Goal: Information Seeking & Learning: Learn about a topic

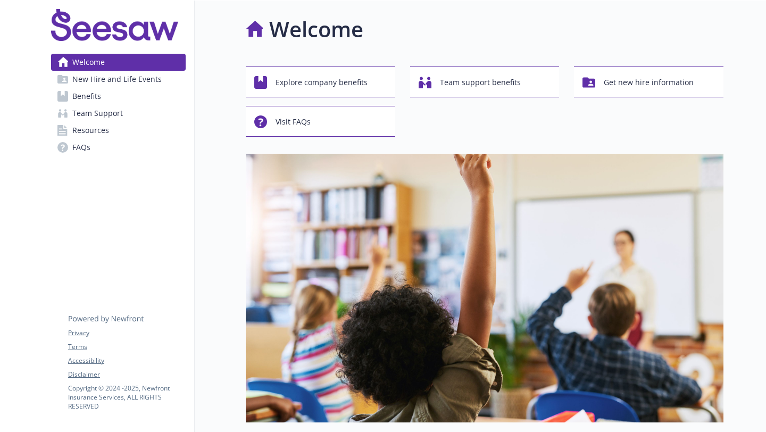
click at [141, 79] on span "New Hire and Life Events" at bounding box center [116, 79] width 89 height 17
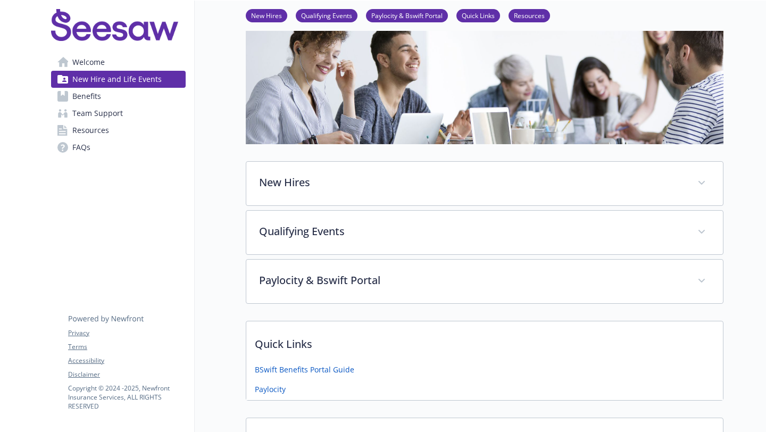
scroll to position [149, 0]
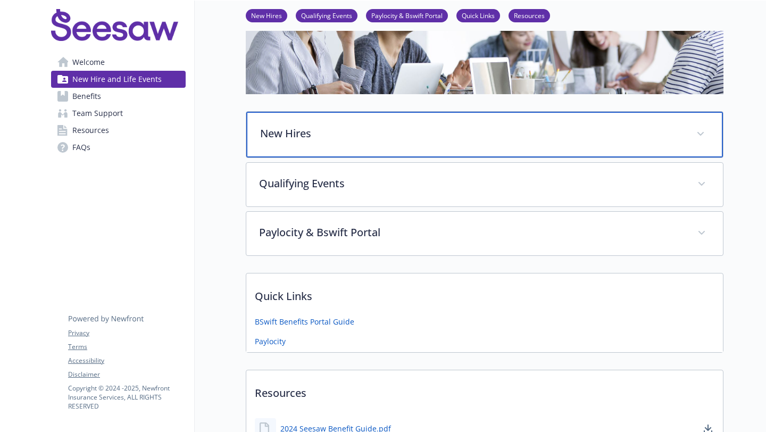
click at [374, 143] on div "New Hires" at bounding box center [484, 135] width 477 height 46
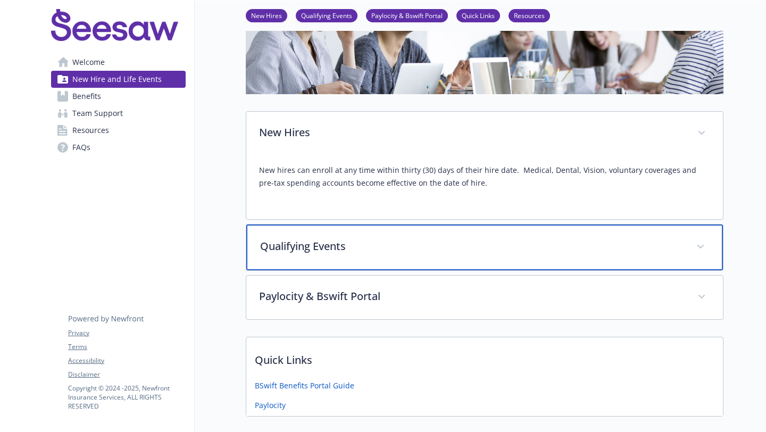
click at [382, 243] on p "Qualifying Events" at bounding box center [471, 246] width 423 height 16
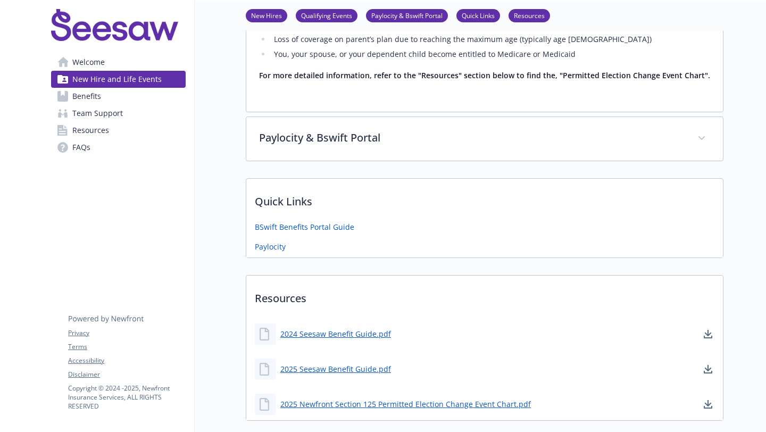
scroll to position [568, 0]
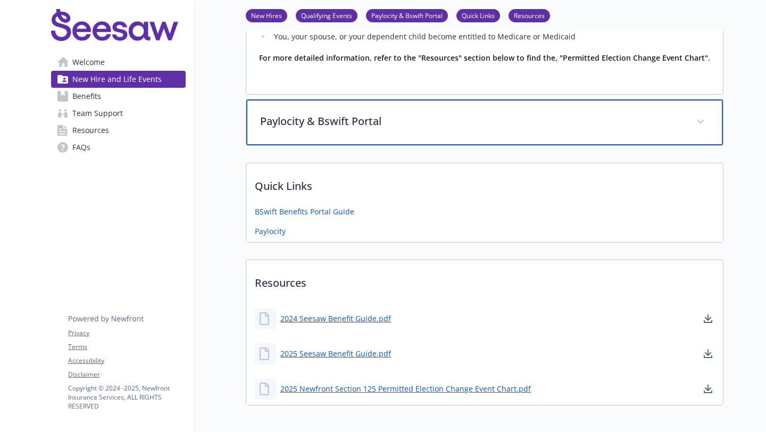
click at [389, 137] on div "Paylocity & Bswift Portal" at bounding box center [484, 122] width 477 height 46
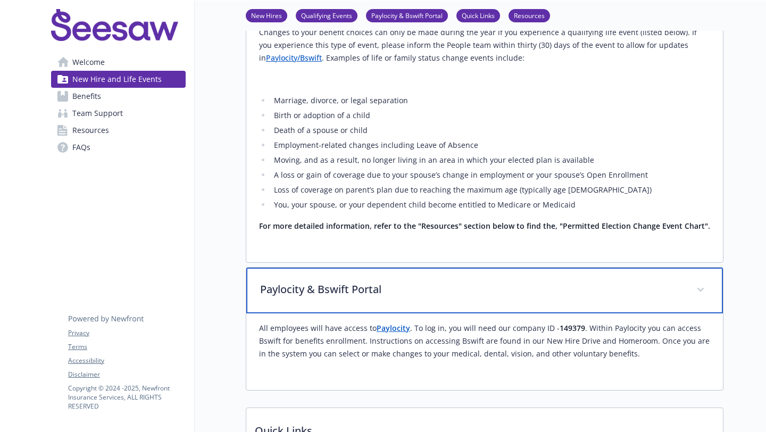
scroll to position [394, 0]
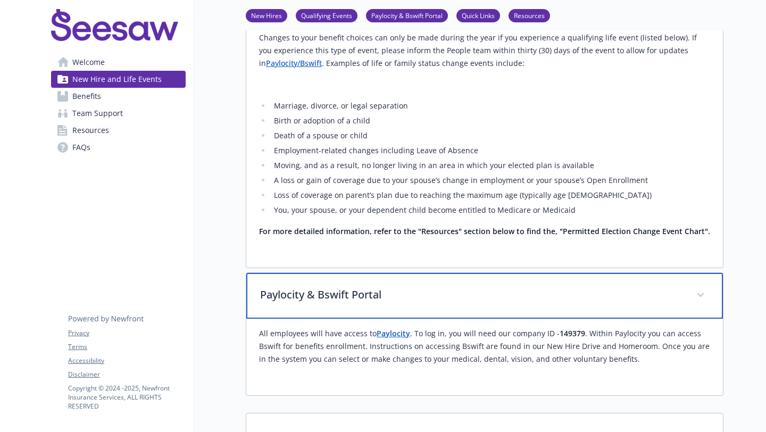
click at [712, 289] on div "Paylocity & Bswift Portal" at bounding box center [484, 296] width 477 height 46
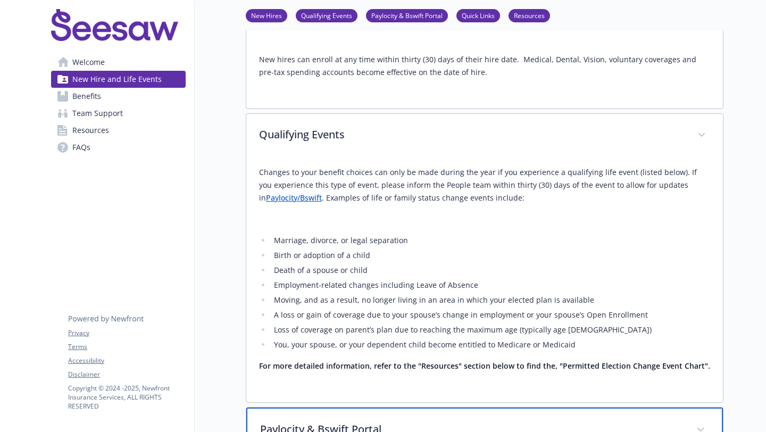
scroll to position [169, 0]
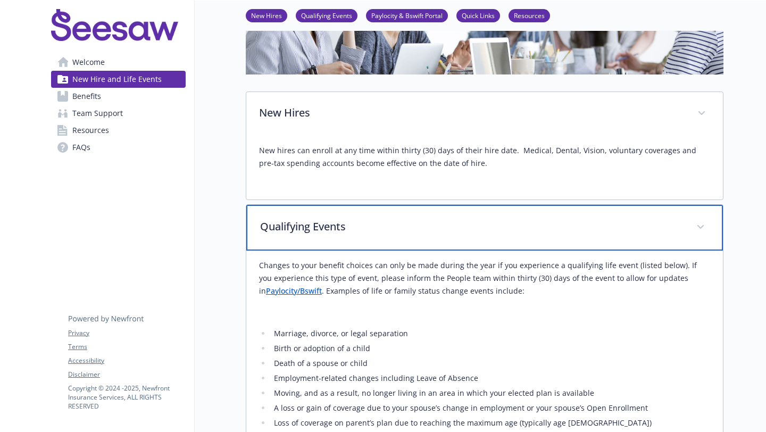
click at [695, 223] on span at bounding box center [700, 227] width 17 height 17
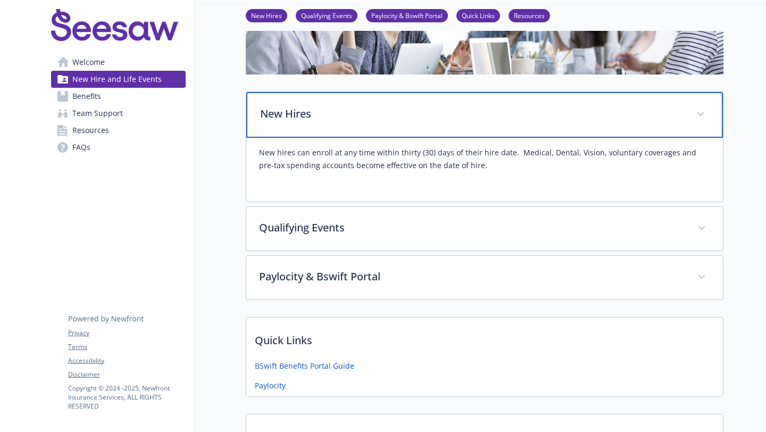
click at [704, 113] on span at bounding box center [700, 114] width 17 height 17
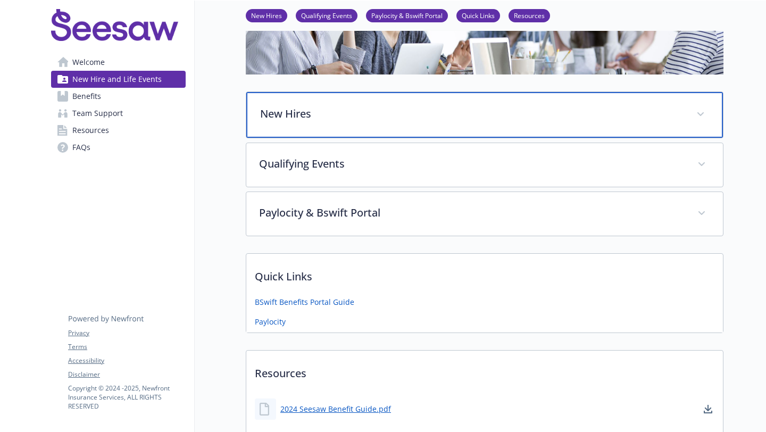
click at [704, 113] on span at bounding box center [700, 114] width 17 height 17
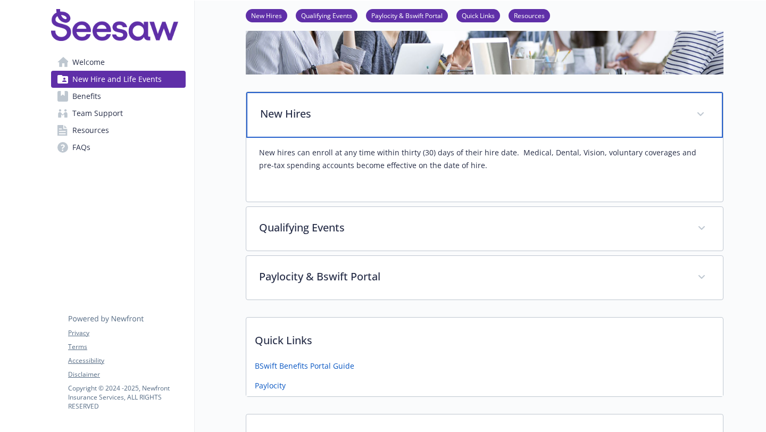
click at [704, 113] on span at bounding box center [700, 114] width 17 height 17
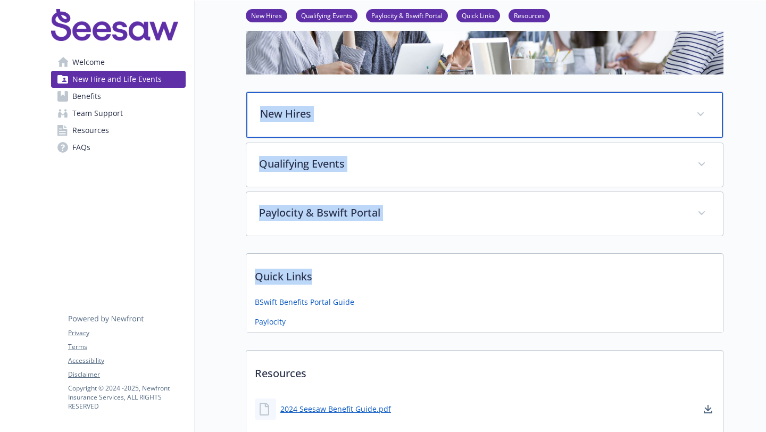
drag, startPoint x: 255, startPoint y: 109, endPoint x: 349, endPoint y: 274, distance: 190.1
click at [349, 274] on div "New Hires New hires can enroll at any time within thirty (30) days of their hir…" at bounding box center [485, 208] width 478 height 576
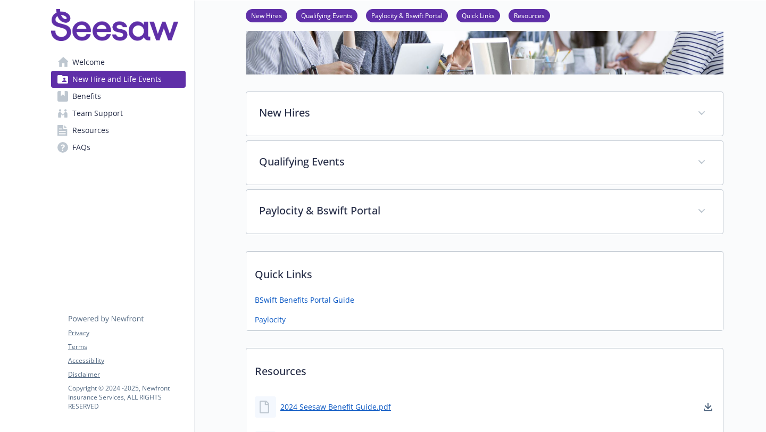
click at [717, 267] on p "Quick Links" at bounding box center [484, 271] width 477 height 39
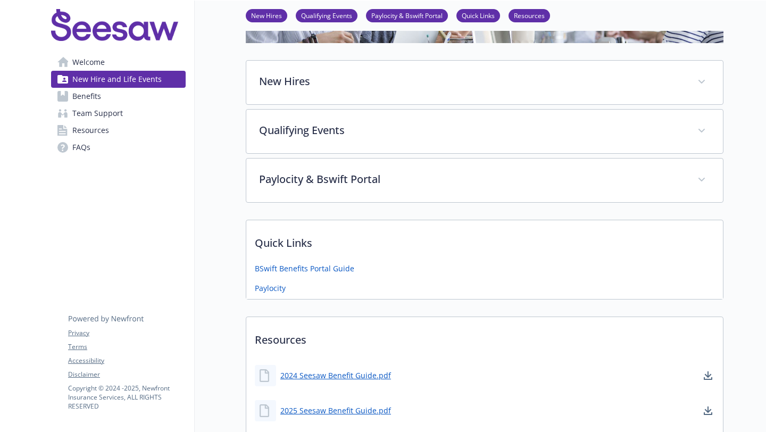
scroll to position [208, 0]
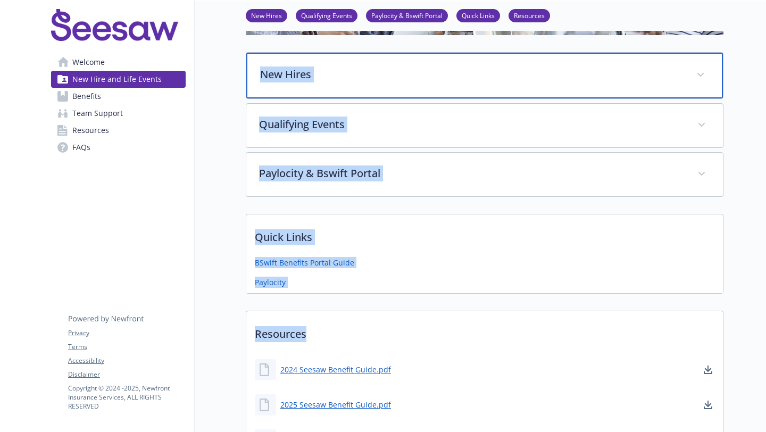
drag, startPoint x: 256, startPoint y: 69, endPoint x: 315, endPoint y: 333, distance: 271.4
click at [315, 333] on div "New Hires New hires can enroll at any time within thirty (30) days of their hir…" at bounding box center [485, 168] width 478 height 576
copy div "Lor Ipsum Dol sitam con adipis el sed doei tempor incidi (58) utla et dolor mag…"
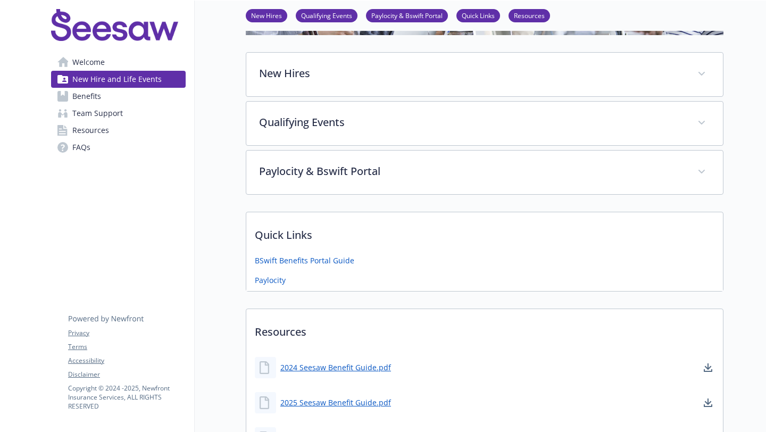
click at [232, 192] on div "New Hire and Life Events New Hires Qualifying Events Paylocity & Bswift Portal …" at bounding box center [459, 130] width 529 height 674
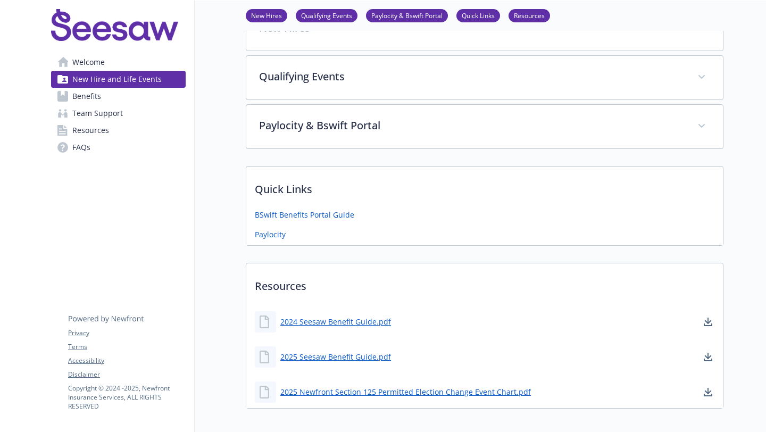
scroll to position [256, 0]
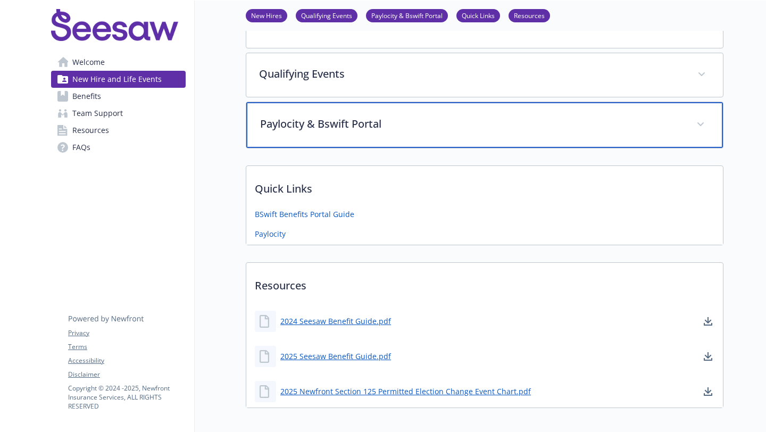
click at [344, 118] on p "Paylocity & Bswift Portal" at bounding box center [471, 124] width 423 height 16
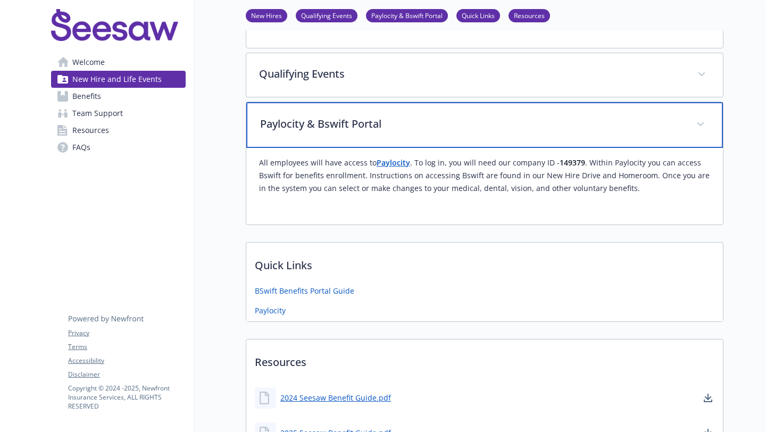
scroll to position [243, 0]
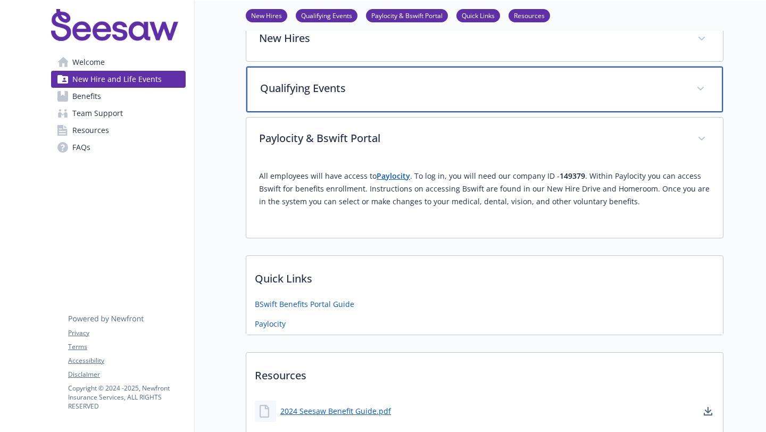
click at [333, 101] on div "Qualifying Events" at bounding box center [484, 89] width 477 height 46
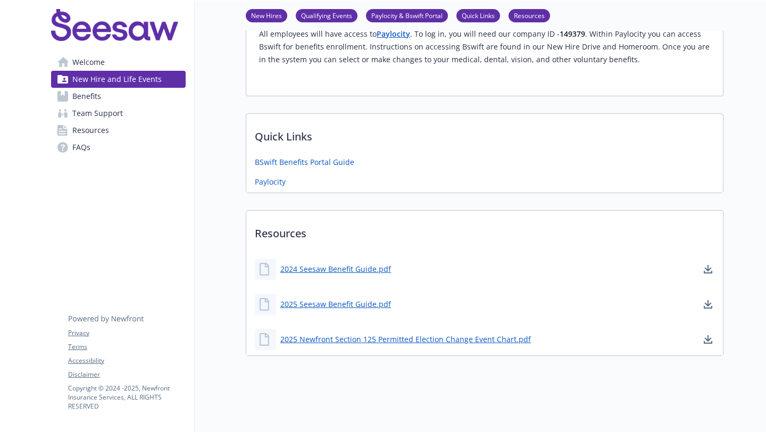
scroll to position [630, 0]
click at [120, 96] on link "Benefits" at bounding box center [118, 96] width 135 height 17
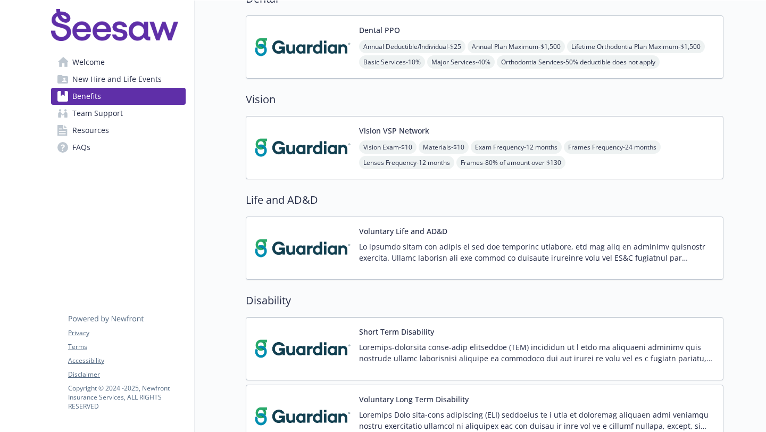
scroll to position [431, 0]
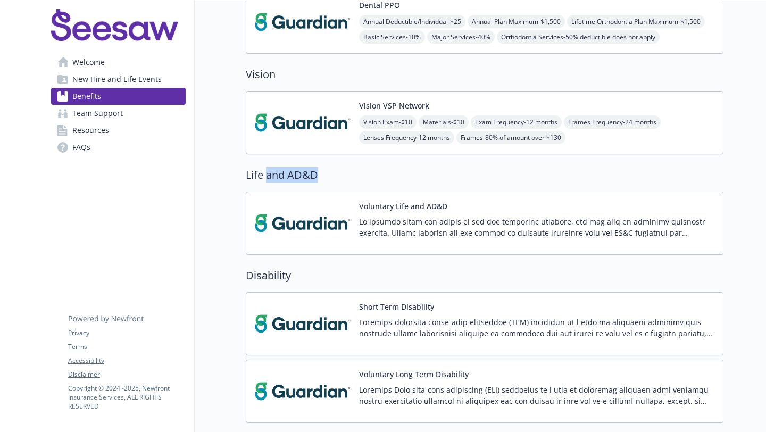
drag, startPoint x: 321, startPoint y: 174, endPoint x: 268, endPoint y: 174, distance: 52.7
click at [268, 174] on h2 "Life and AD&D" at bounding box center [485, 175] width 478 height 16
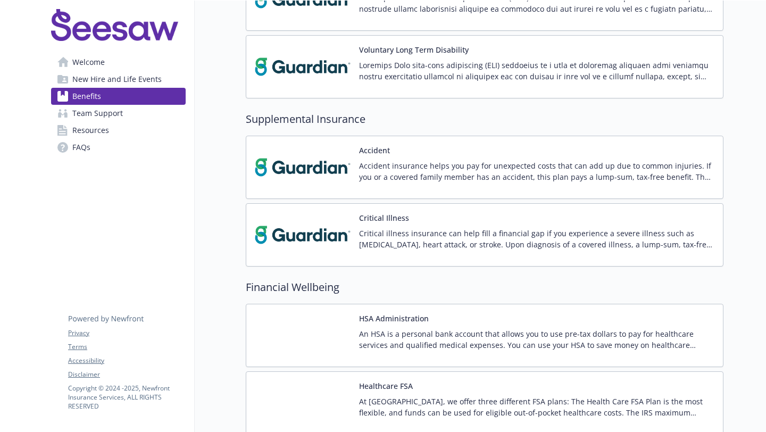
scroll to position [774, 0]
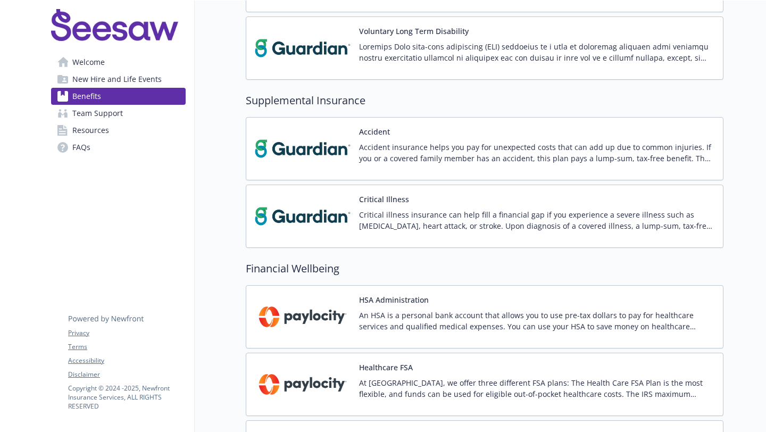
click at [374, 104] on h2 "Supplemental Insurance" at bounding box center [485, 101] width 478 height 16
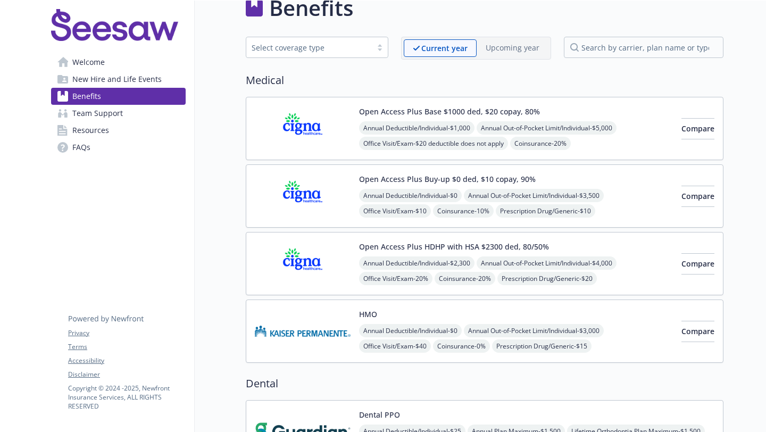
scroll to position [0, 0]
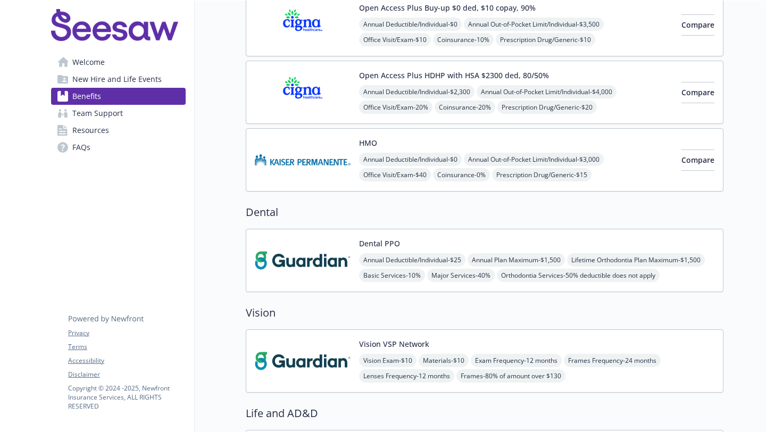
click at [354, 276] on div "Dental PPO Annual Deductible/Individual - $25 Annual Plan Maximum - $1,500 Life…" at bounding box center [485, 260] width 460 height 45
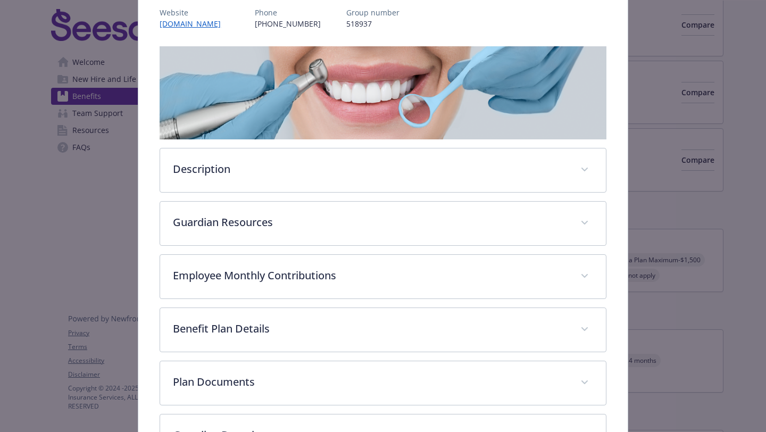
scroll to position [137, 0]
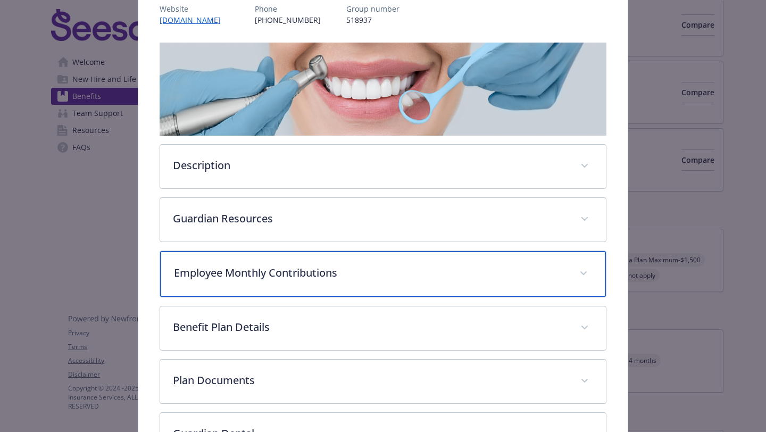
click at [353, 260] on div "Employee Monthly Contributions" at bounding box center [383, 274] width 446 height 46
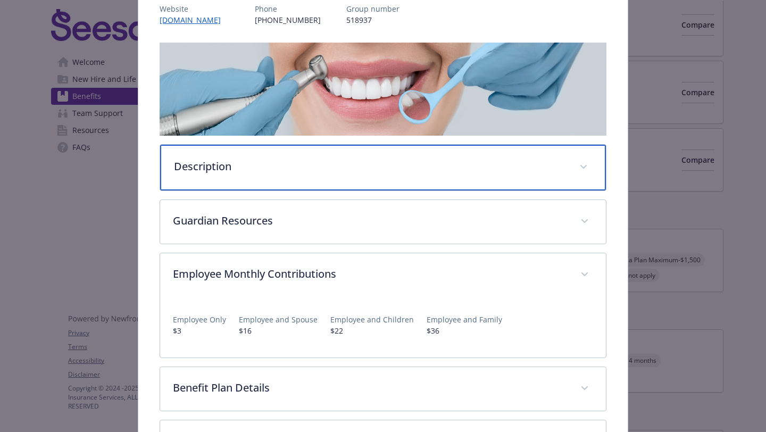
click at [358, 184] on div "Description" at bounding box center [383, 168] width 446 height 46
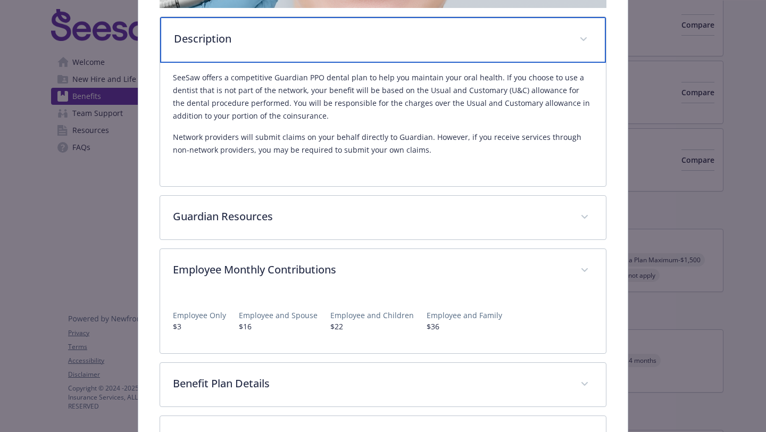
scroll to position [265, 0]
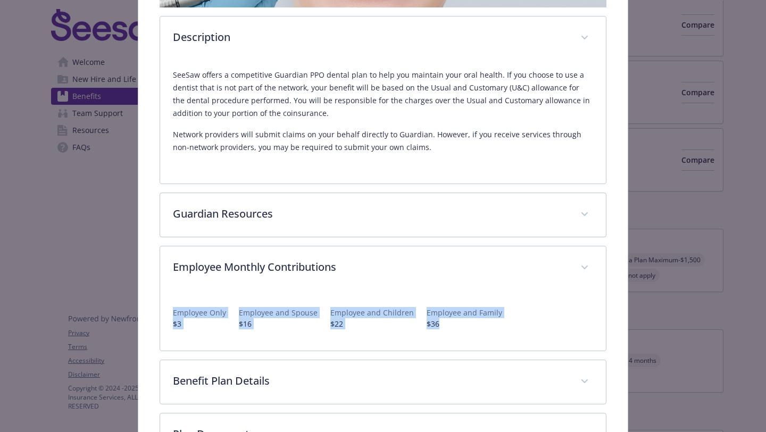
drag, startPoint x: 165, startPoint y: 313, endPoint x: 460, endPoint y: 338, distance: 296.3
click at [460, 338] on div "Employee Only $3 Employee and Spouse $16 Employee and Children $22 Employee and…" at bounding box center [383, 320] width 446 height 61
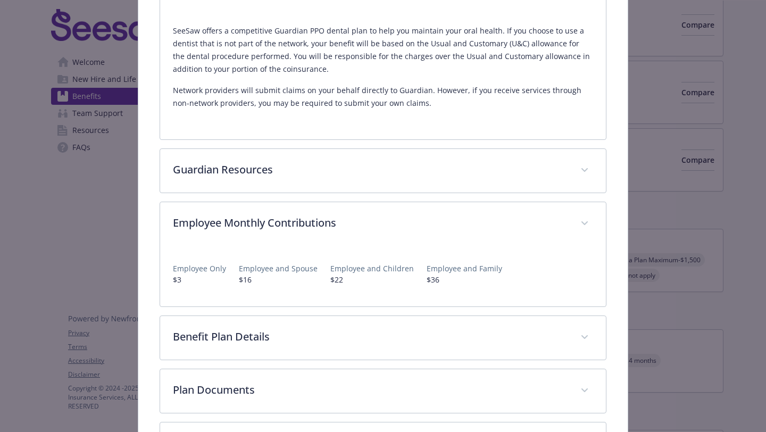
scroll to position [330, 0]
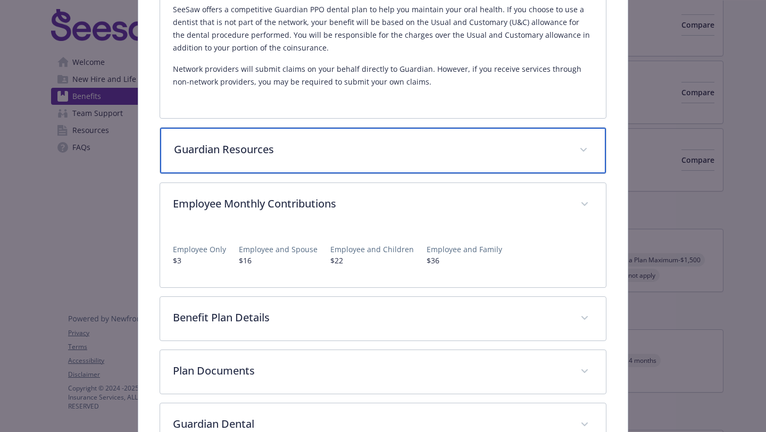
click at [302, 152] on p "Guardian Resources" at bounding box center [370, 149] width 393 height 16
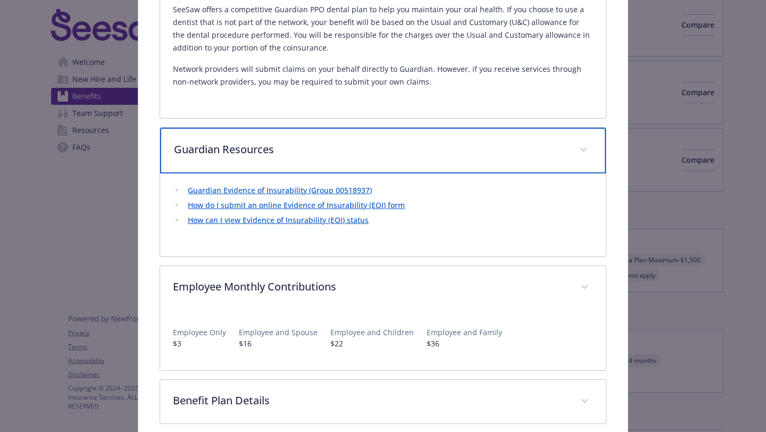
click at [302, 152] on p "Guardian Resources" at bounding box center [370, 149] width 393 height 16
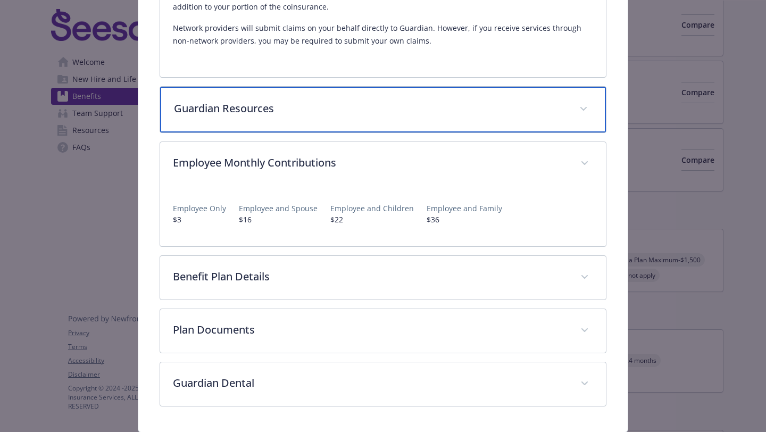
scroll to position [406, 0]
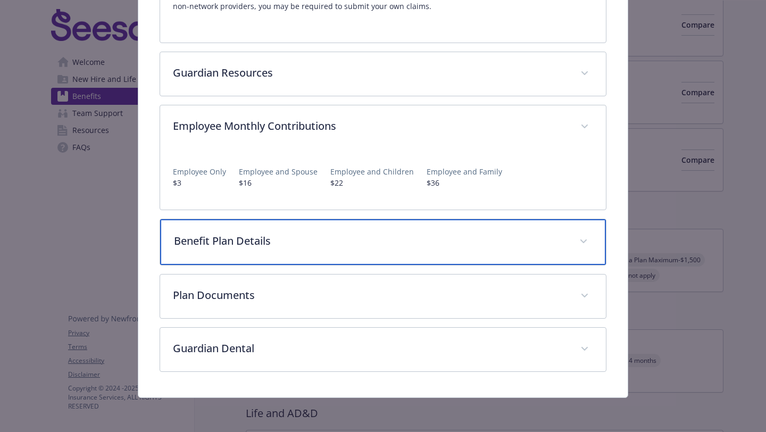
click at [287, 240] on p "Benefit Plan Details" at bounding box center [370, 241] width 393 height 16
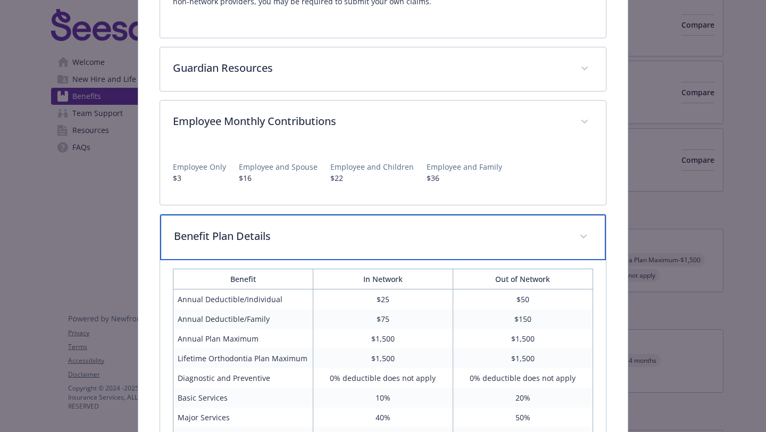
scroll to position [654, 0]
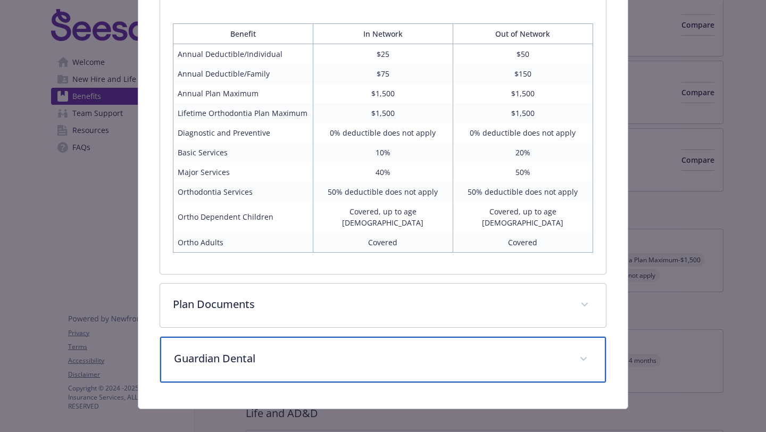
click at [376, 357] on div "Guardian Dental" at bounding box center [383, 360] width 446 height 46
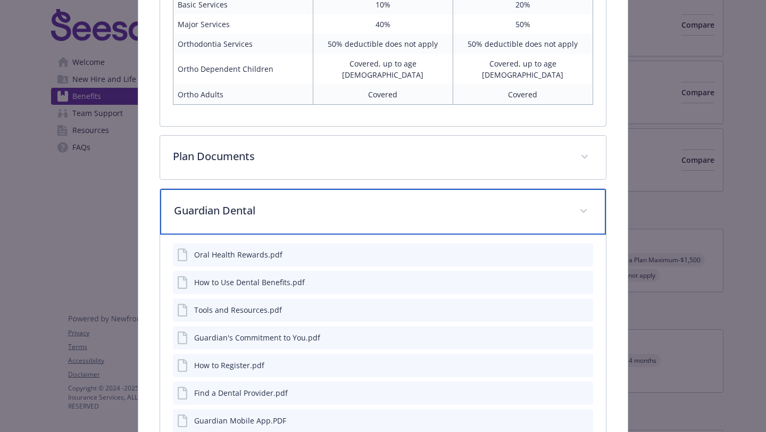
scroll to position [803, 0]
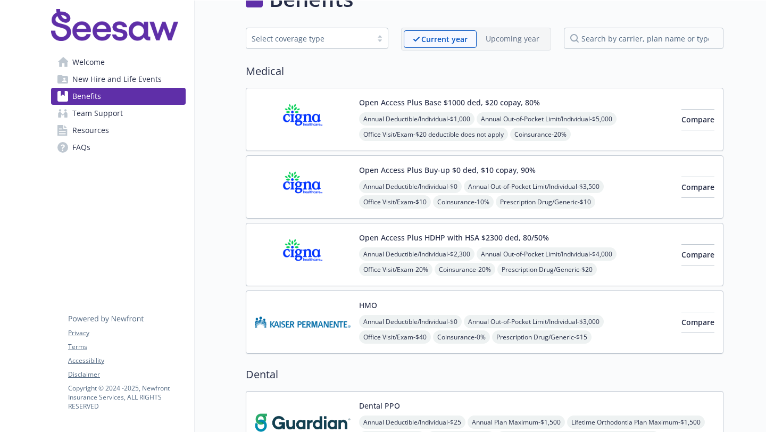
scroll to position [34, 0]
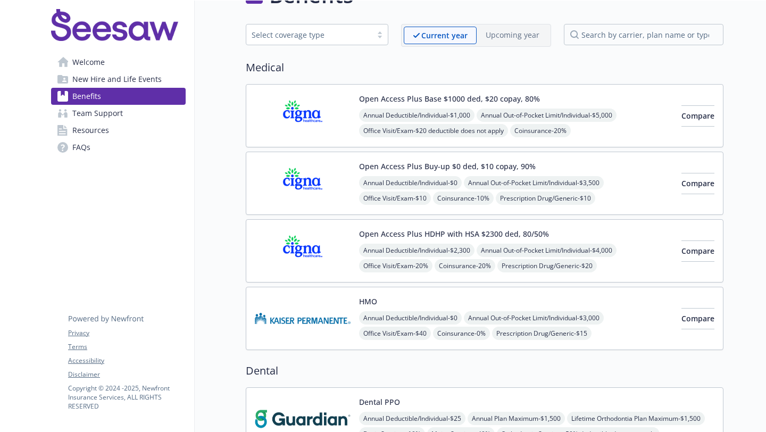
click at [310, 128] on img at bounding box center [303, 115] width 96 height 45
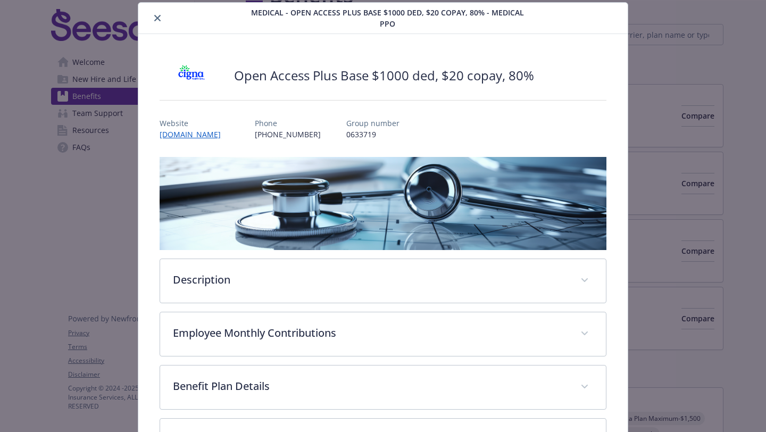
scroll to position [166, 0]
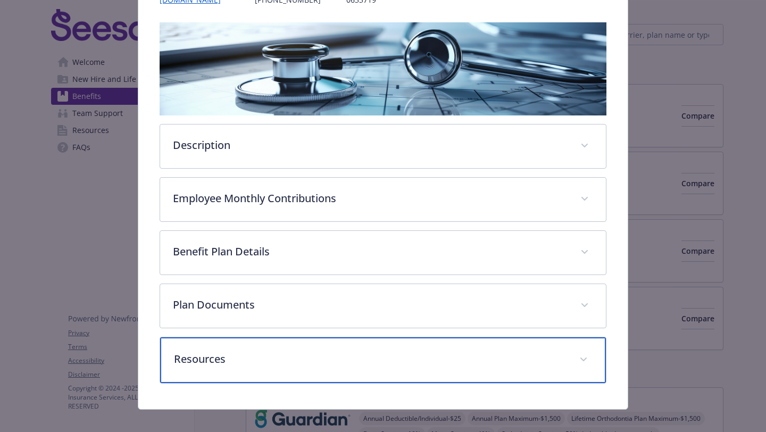
click at [338, 337] on div "Resources" at bounding box center [383, 360] width 446 height 46
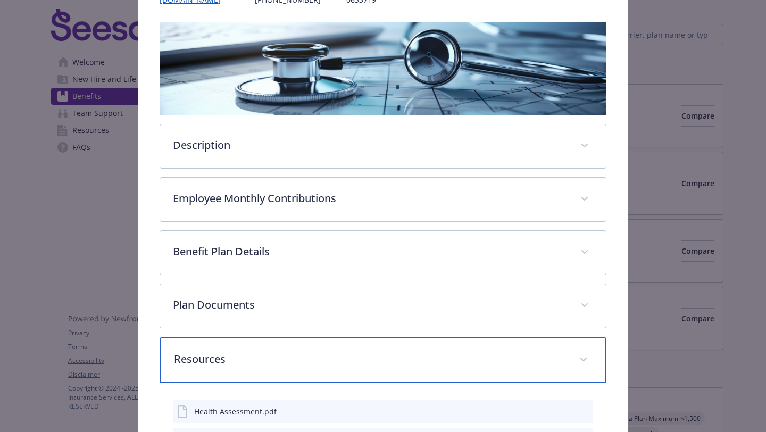
scroll to position [179, 0]
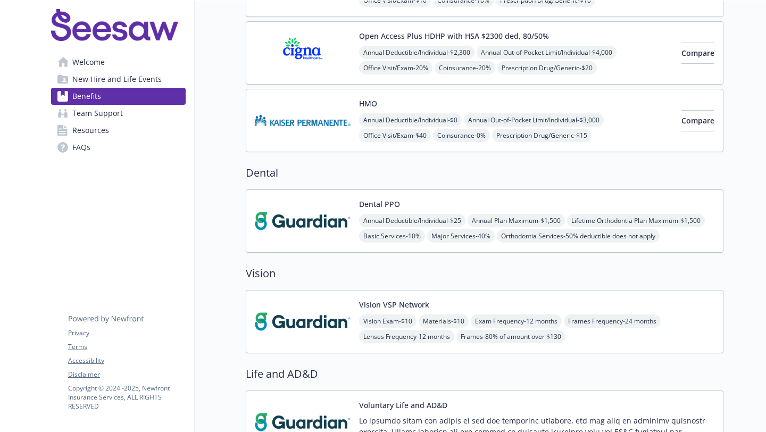
click at [289, 308] on img at bounding box center [303, 321] width 96 height 45
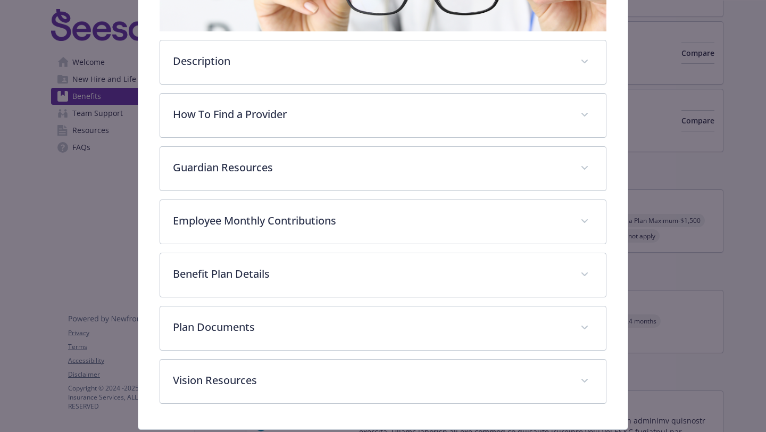
scroll to position [243, 0]
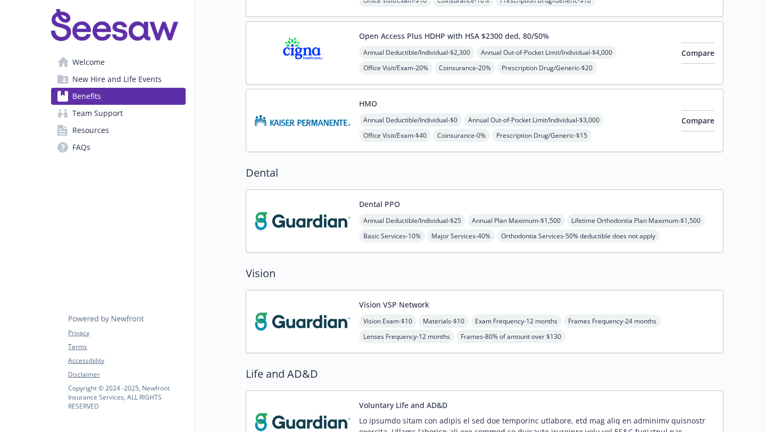
click at [327, 299] on img at bounding box center [303, 321] width 96 height 45
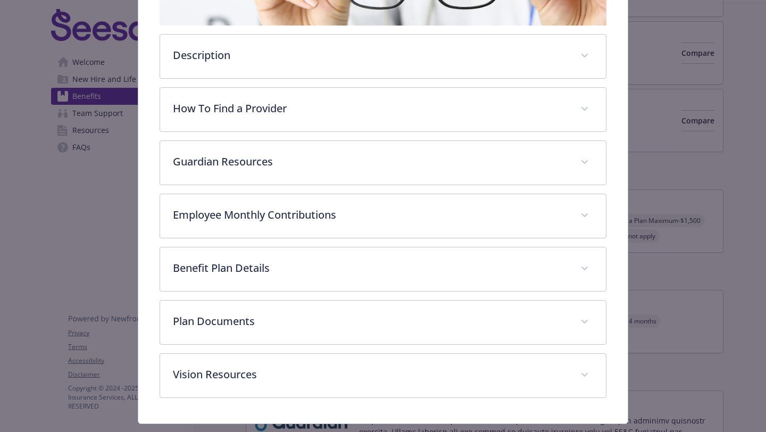
scroll to position [273, 0]
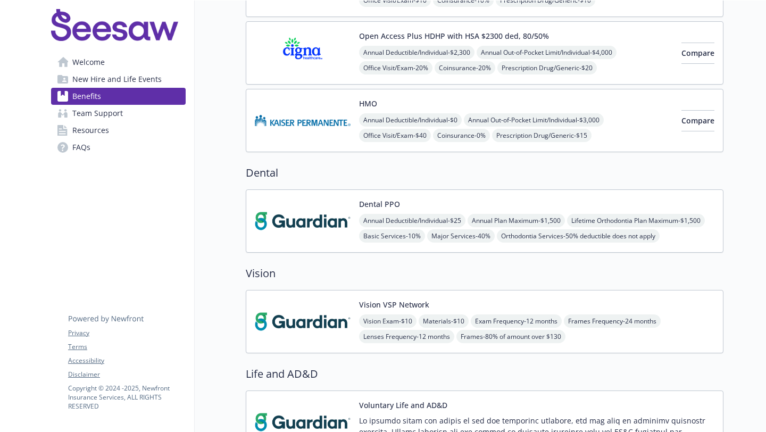
click at [307, 244] on div "Dental PPO Annual Deductible/Individual - $25 Annual Plan Maximum - $1,500 Life…" at bounding box center [485, 220] width 478 height 63
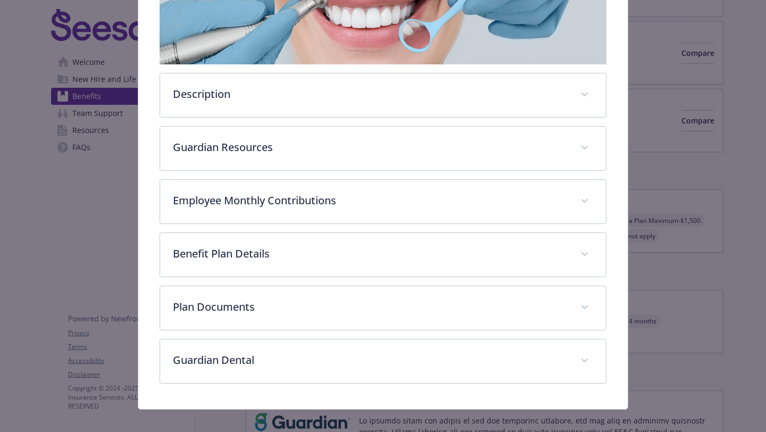
scroll to position [212, 0]
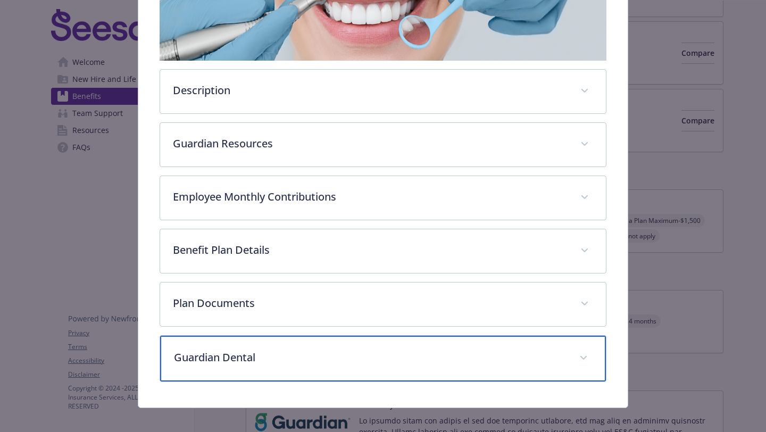
click at [284, 353] on p "Guardian Dental" at bounding box center [370, 357] width 393 height 16
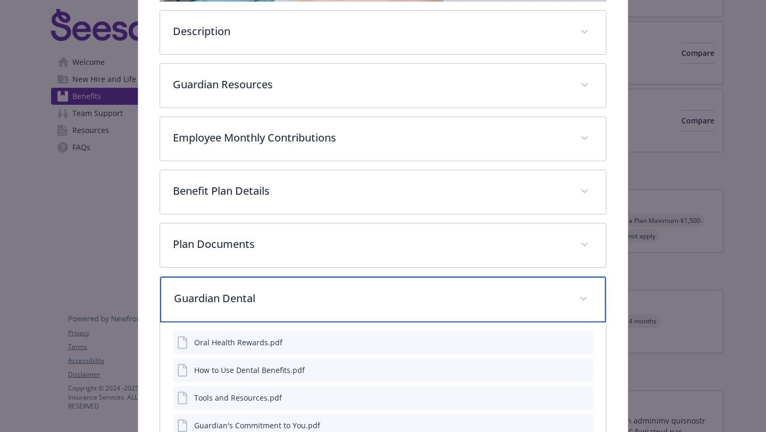
scroll to position [272, 0]
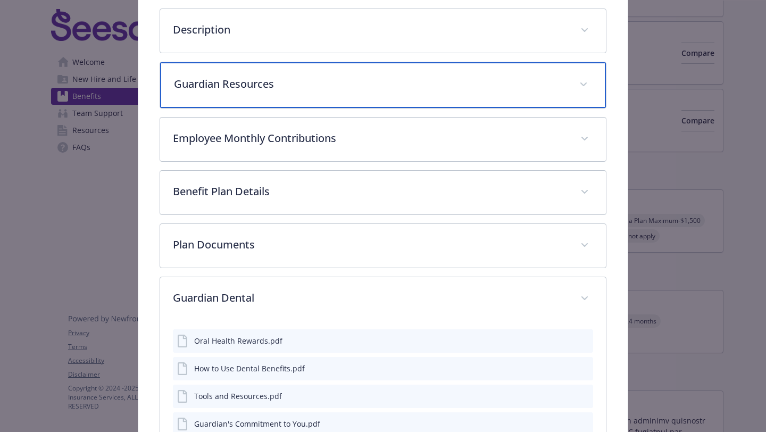
click at [291, 105] on div "Guardian Resources" at bounding box center [383, 85] width 446 height 46
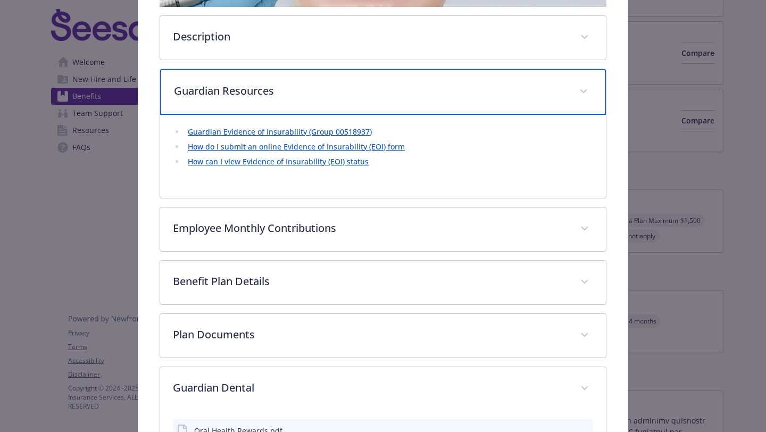
scroll to position [262, 0]
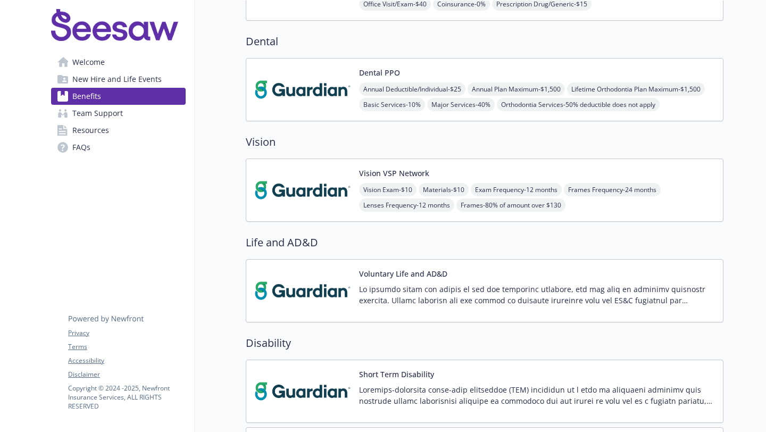
scroll to position [372, 0]
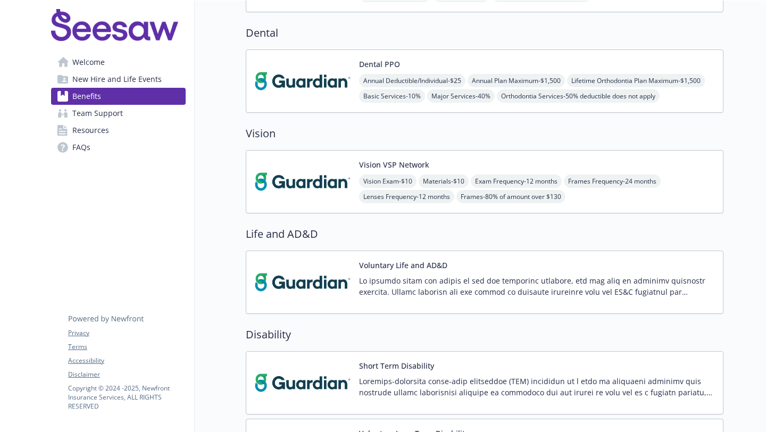
click at [305, 187] on img at bounding box center [303, 181] width 96 height 45
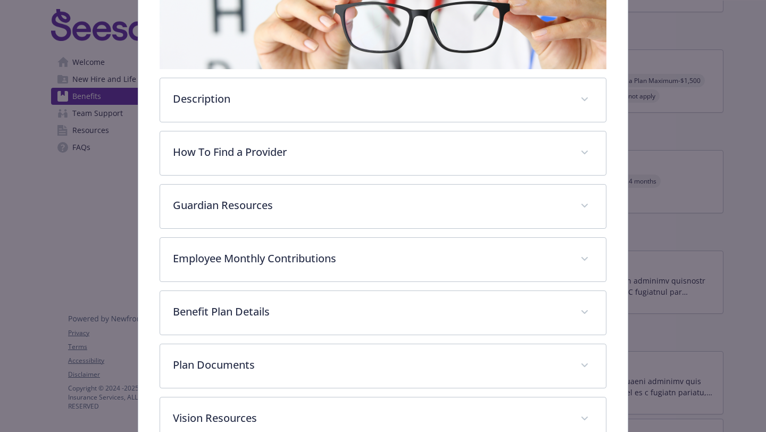
scroll to position [179, 0]
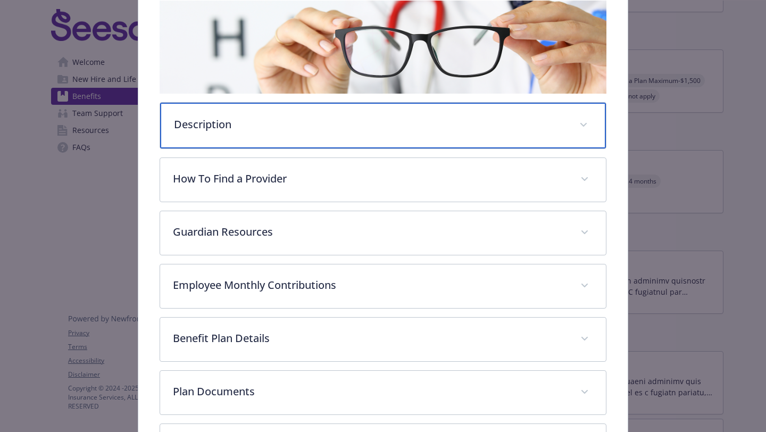
click at [318, 138] on div "Description" at bounding box center [383, 126] width 446 height 46
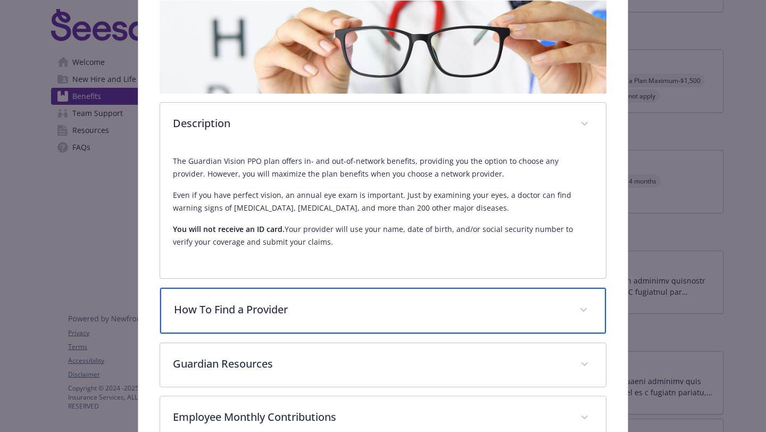
click at [322, 307] on p "How To Find a Provider" at bounding box center [370, 310] width 393 height 16
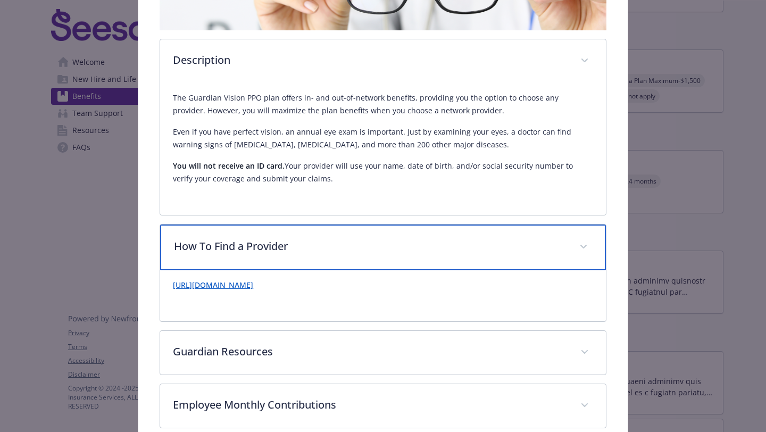
scroll to position [295, 0]
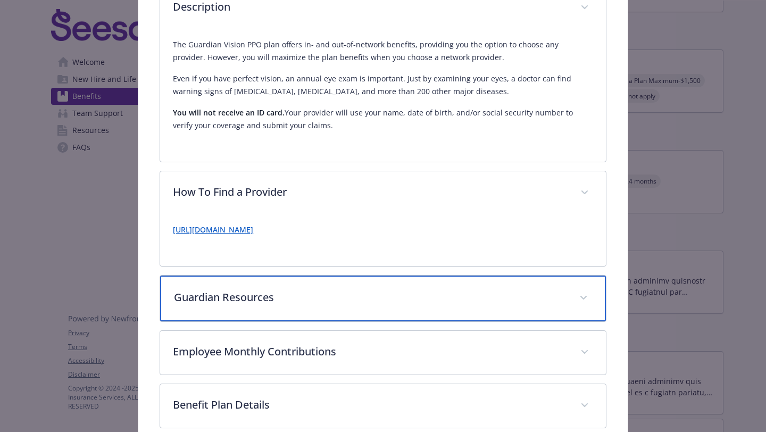
click at [322, 307] on div "Guardian Resources" at bounding box center [383, 299] width 446 height 46
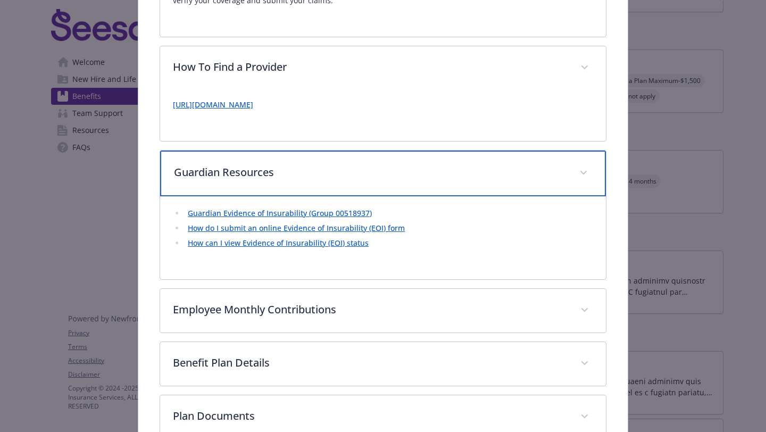
scroll to position [424, 0]
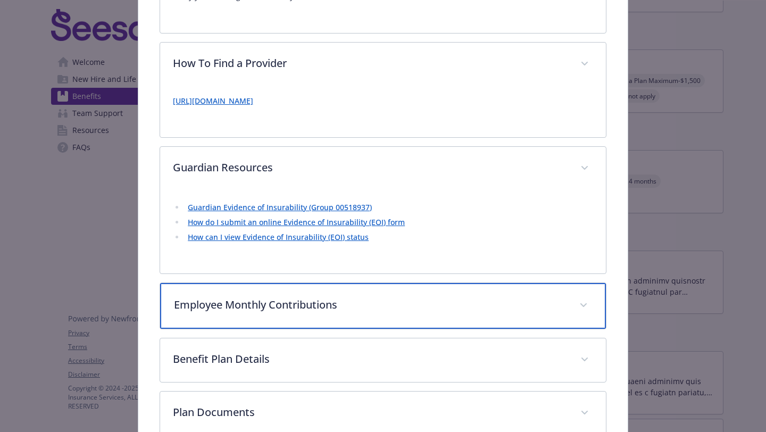
click at [322, 307] on p "Employee Monthly Contributions" at bounding box center [370, 305] width 393 height 16
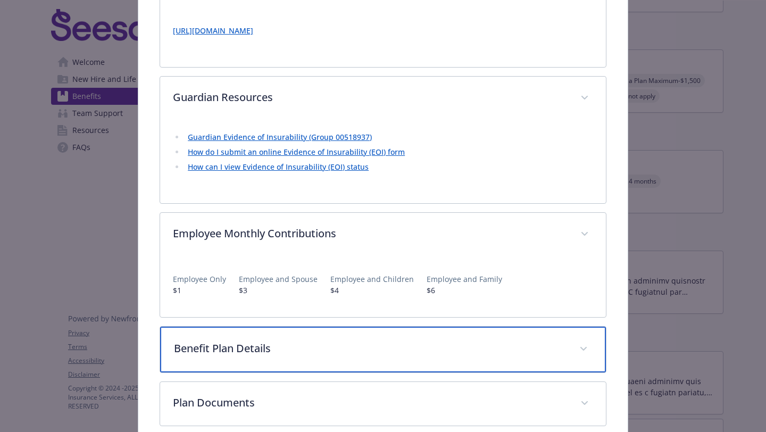
click at [320, 361] on div "Benefit Plan Details" at bounding box center [383, 350] width 446 height 46
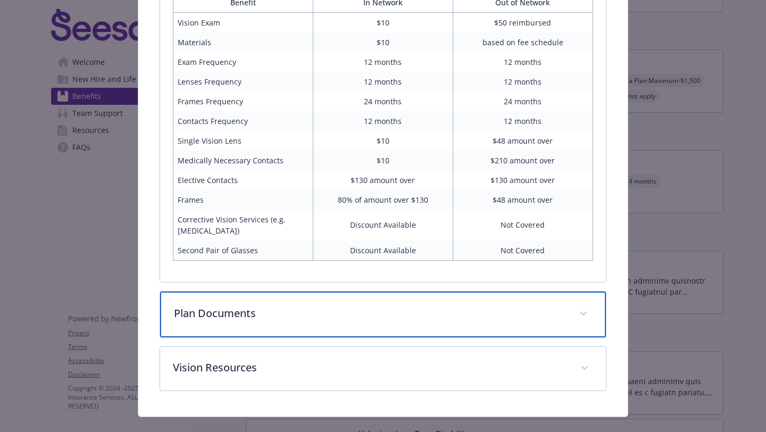
scroll to position [879, 0]
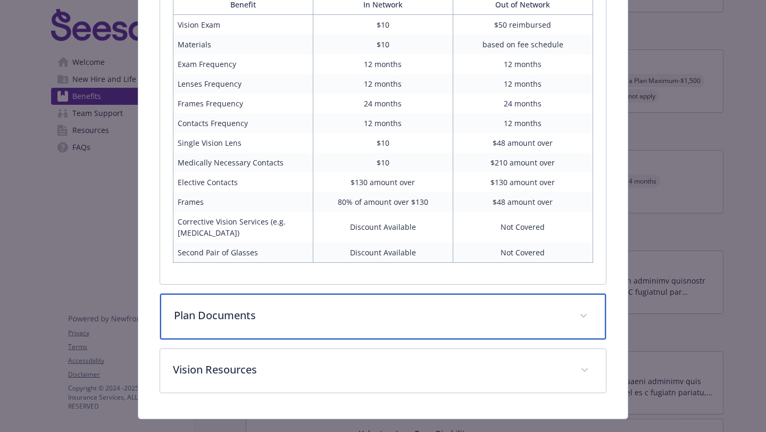
click at [309, 312] on p "Plan Documents" at bounding box center [370, 315] width 393 height 16
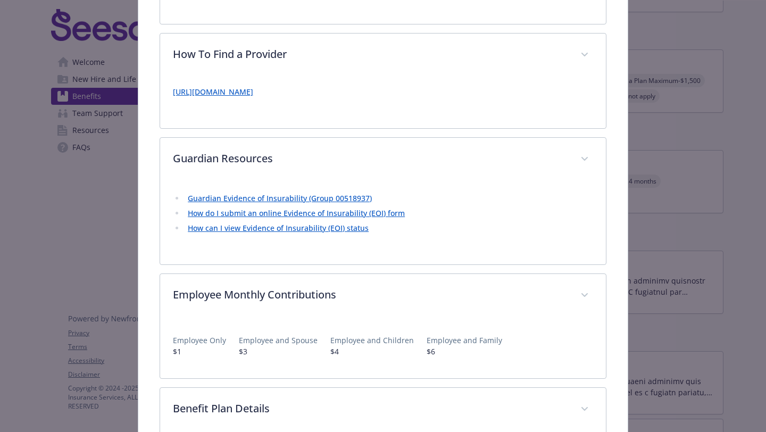
scroll to position [432, 0]
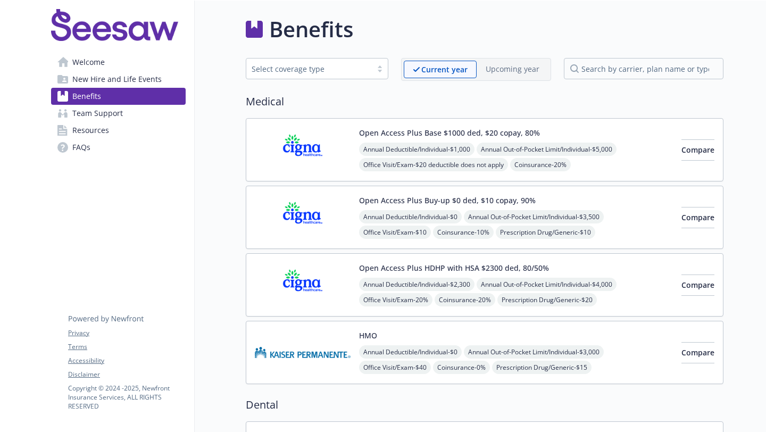
scroll to position [6, 0]
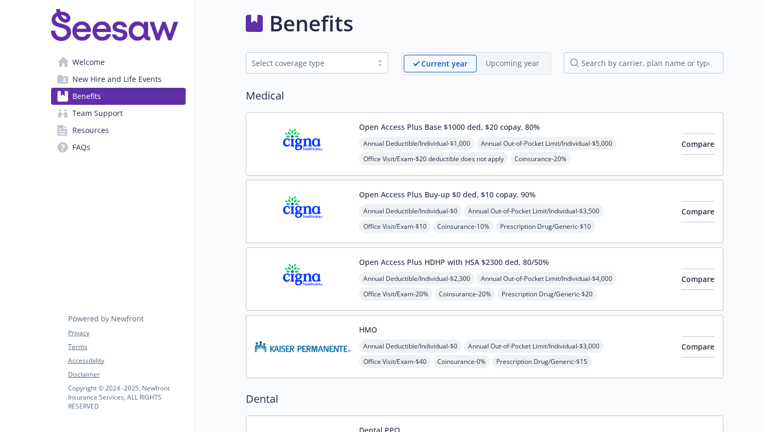
click at [325, 129] on img at bounding box center [303, 143] width 96 height 45
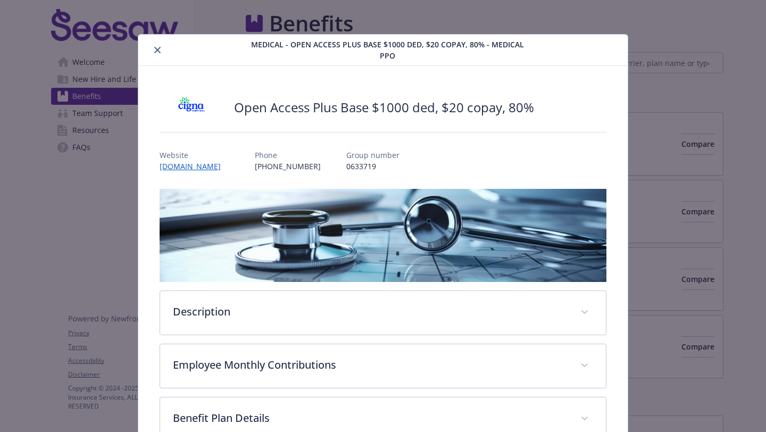
scroll to position [32, 0]
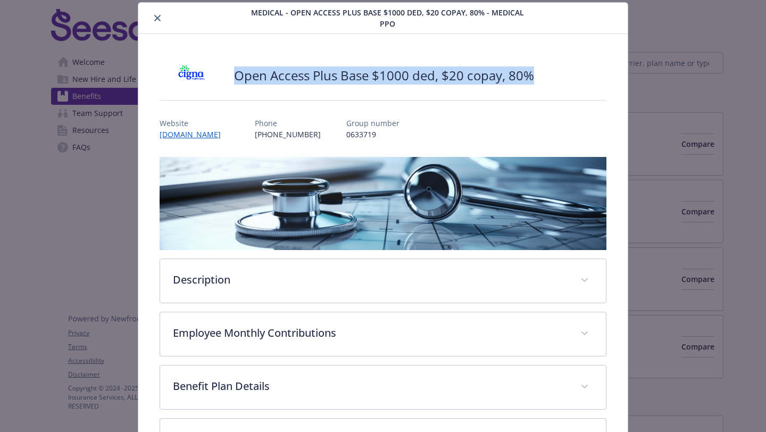
drag, startPoint x: 230, startPoint y: 68, endPoint x: 504, endPoint y: 80, distance: 274.7
click at [504, 80] on div "Open Access Plus Base $1000 ded, $20 copay, 80%" at bounding box center [383, 76] width 447 height 32
copy h2 "Open Access Plus Base $1000 ded, $20 copay, 80%"
